Goal: Information Seeking & Learning: Learn about a topic

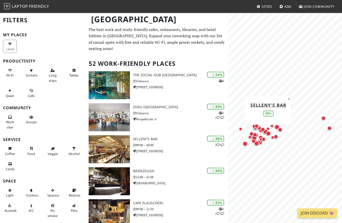
click at [223, 144] on icon at bounding box center [222, 145] width 3 height 3
click at [224, 144] on icon at bounding box center [222, 145] width 3 height 3
click at [150, 105] on h3 "Zoku Vienna" at bounding box center [180, 107] width 95 height 4
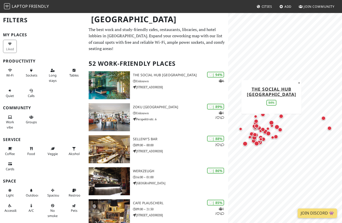
click at [171, 73] on h3 "The Social Hub [GEOGRAPHIC_DATA]" at bounding box center [180, 75] width 95 height 4
click at [49, 73] on span "Long stays" at bounding box center [53, 78] width 8 height 10
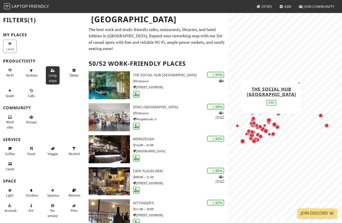
click at [29, 72] on button "Sockets" at bounding box center [31, 72] width 14 height 13
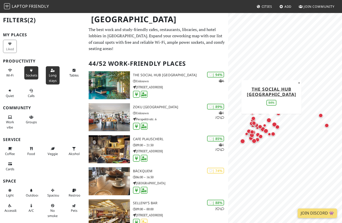
click at [10, 71] on icon at bounding box center [10, 70] width 4 height 3
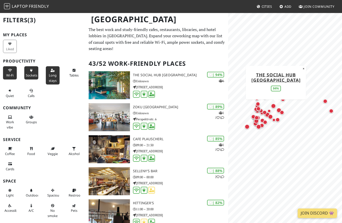
click at [8, 92] on button "Quiet" at bounding box center [10, 93] width 14 height 13
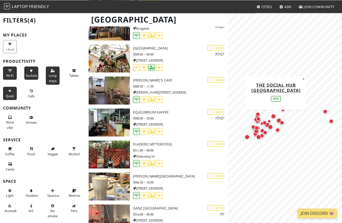
scroll to position [835, 0]
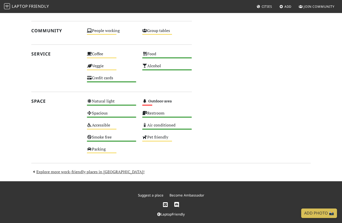
scroll to position [265, 0]
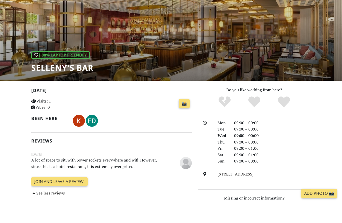
scroll to position [17, 0]
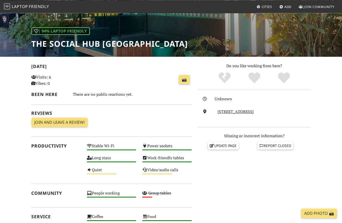
scroll to position [50, 0]
